Goal: Transaction & Acquisition: Purchase product/service

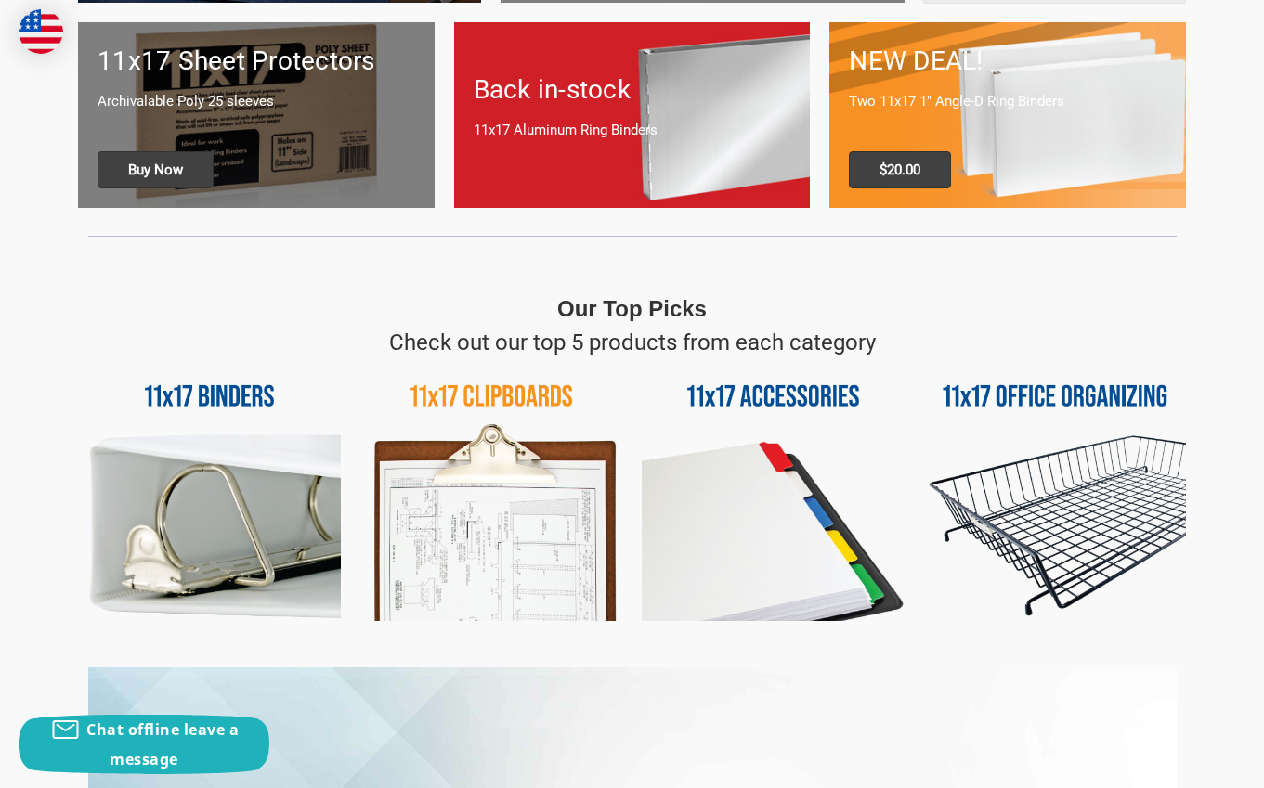
scroll to position [650, 0]
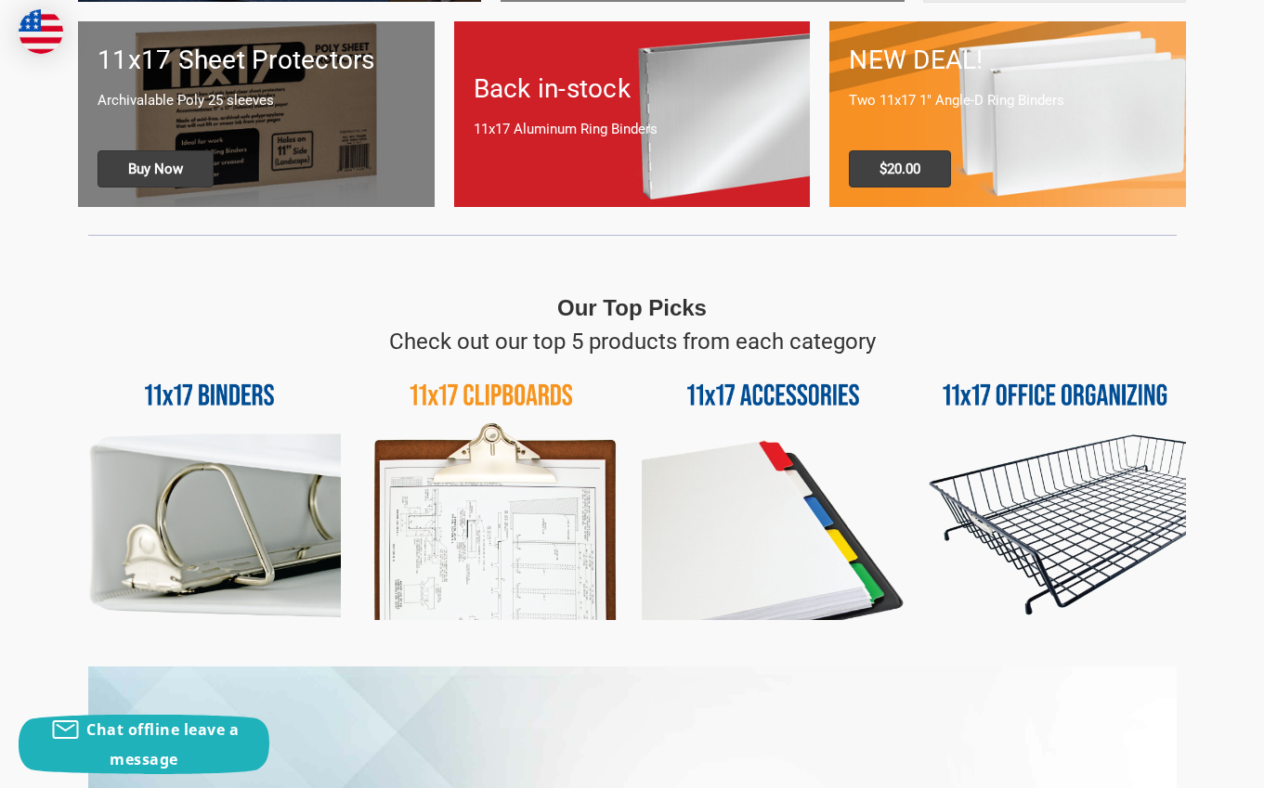
click at [500, 509] on img at bounding box center [491, 489] width 263 height 263
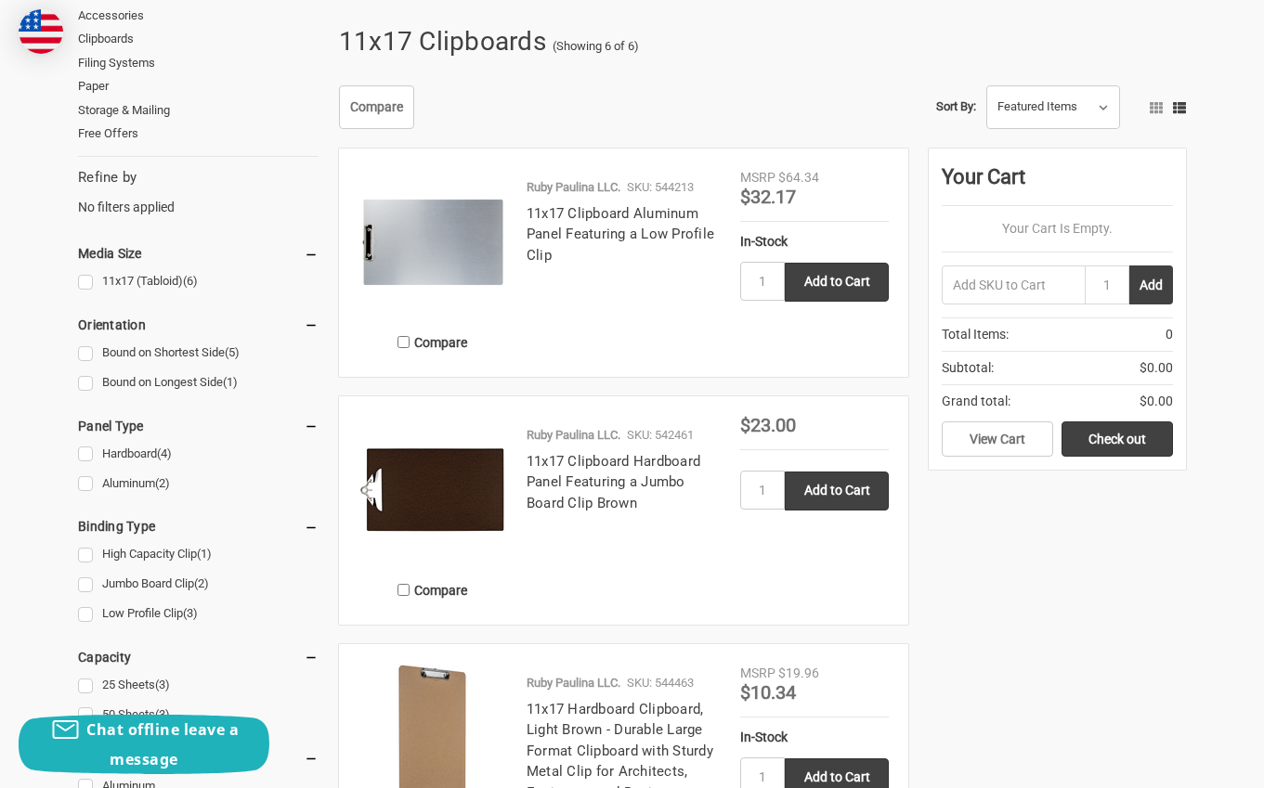
scroll to position [371, 0]
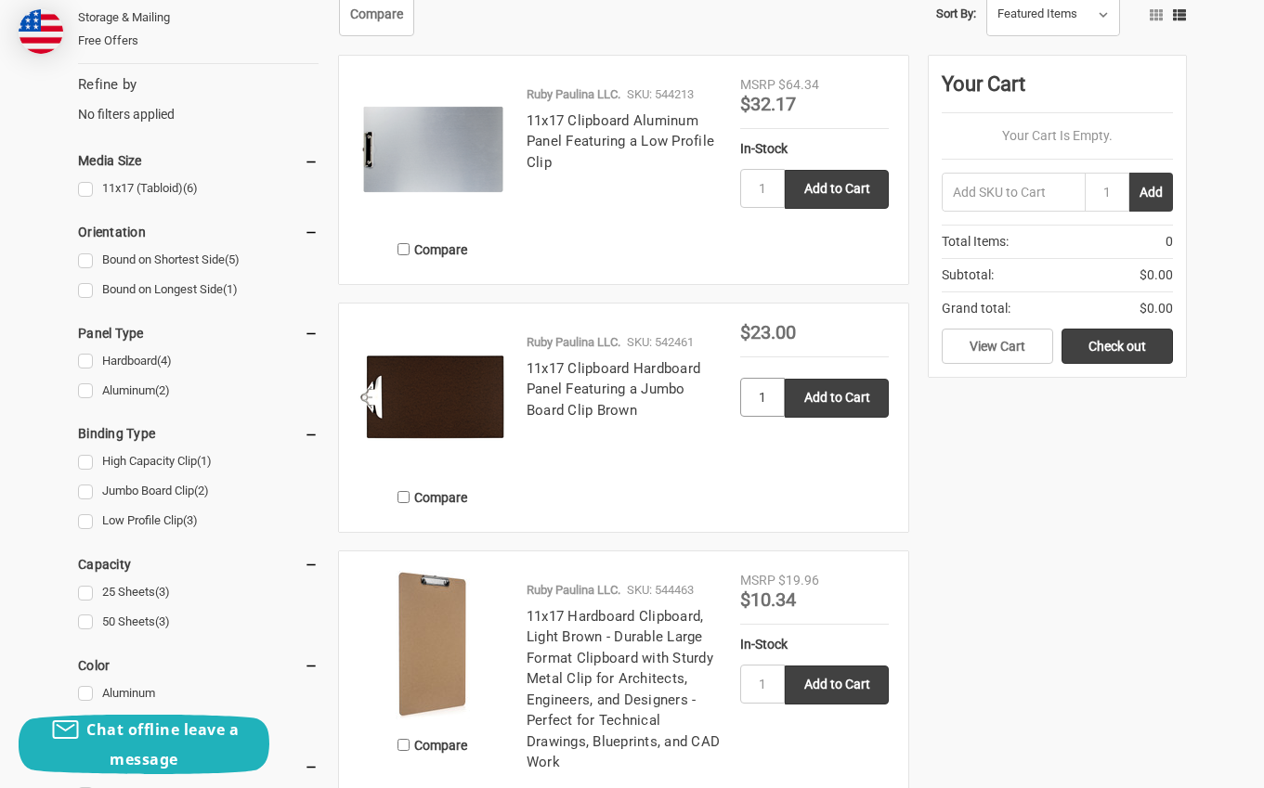
click at [776, 403] on input "1" at bounding box center [762, 397] width 45 height 39
type input "3"
click at [836, 384] on input "Add to Cart" at bounding box center [837, 398] width 104 height 39
type input "Add to Cart"
